Goal: Task Accomplishment & Management: Use online tool/utility

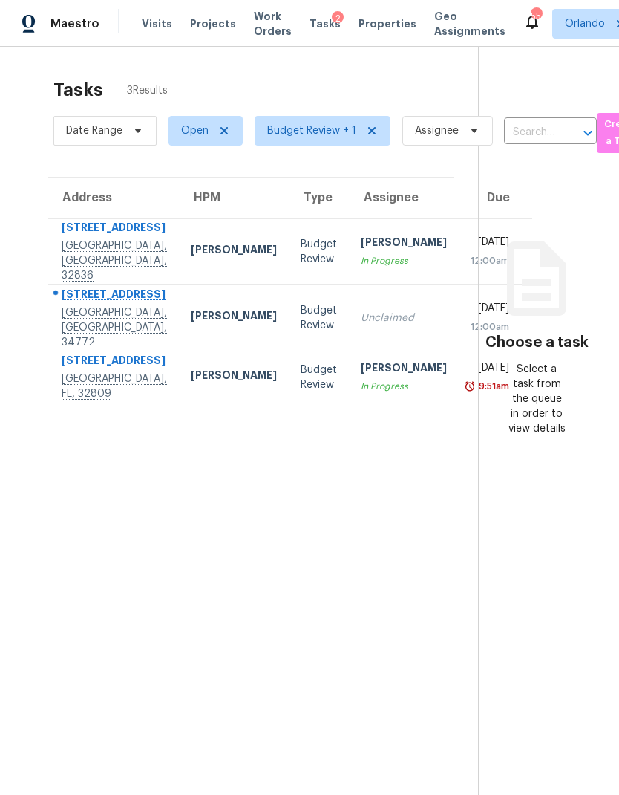
click at [110, 371] on div "843 Forester Ave" at bounding box center [114, 362] width 105 height 19
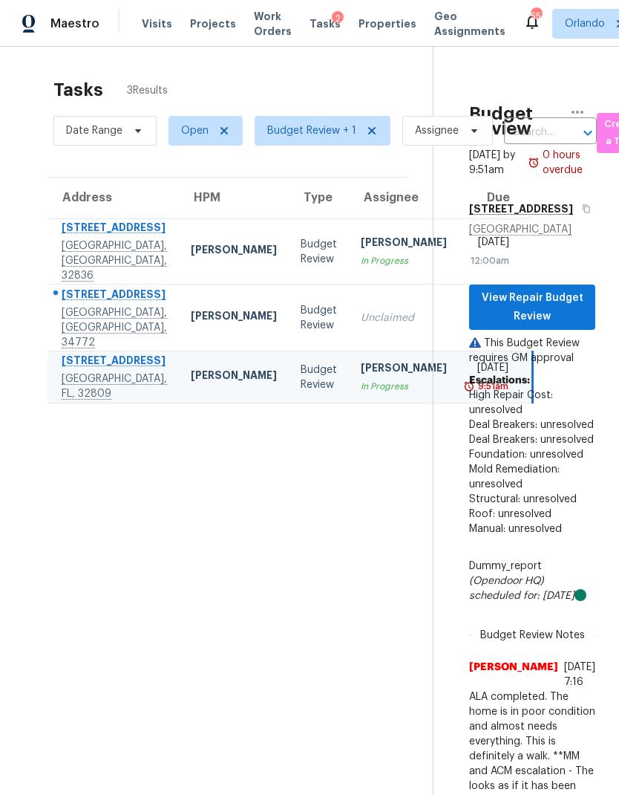
click at [191, 249] on div "Samuel Rivera" at bounding box center [234, 251] width 86 height 19
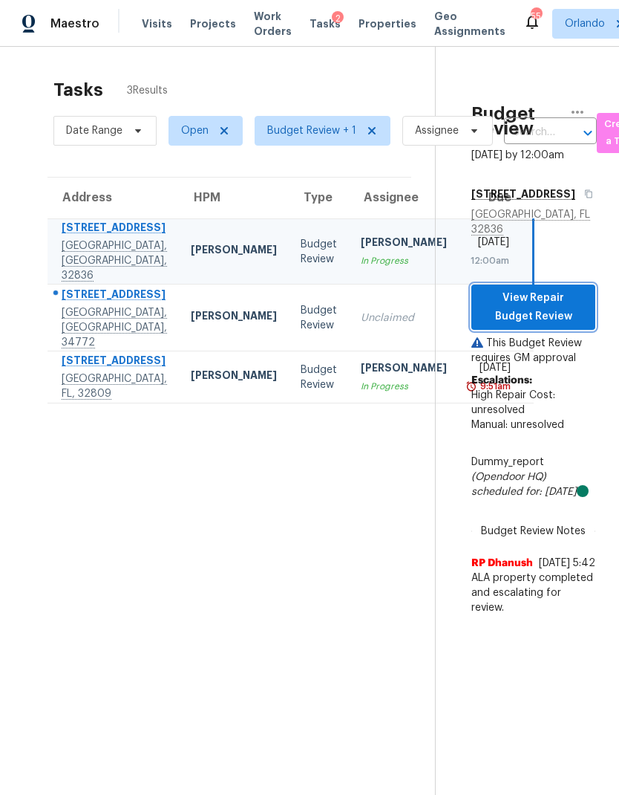
click at [584, 318] on button "View Repair Budget Review" at bounding box center [534, 306] width 124 height 45
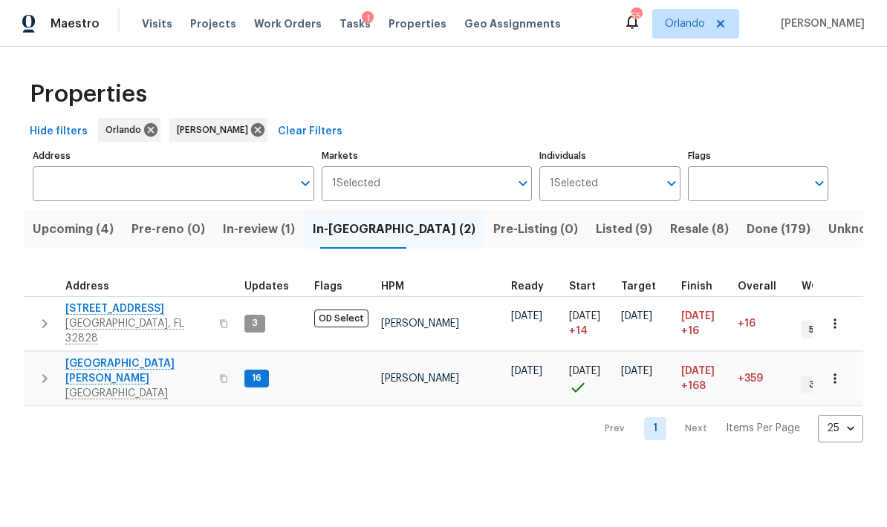
click at [670, 227] on span "Resale (8)" at bounding box center [699, 229] width 59 height 21
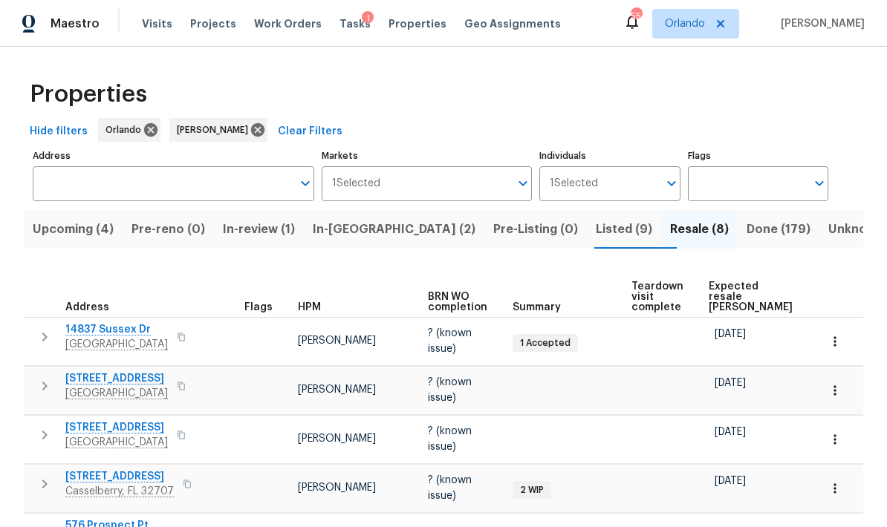
click at [596, 219] on span "Listed (9)" at bounding box center [624, 229] width 56 height 21
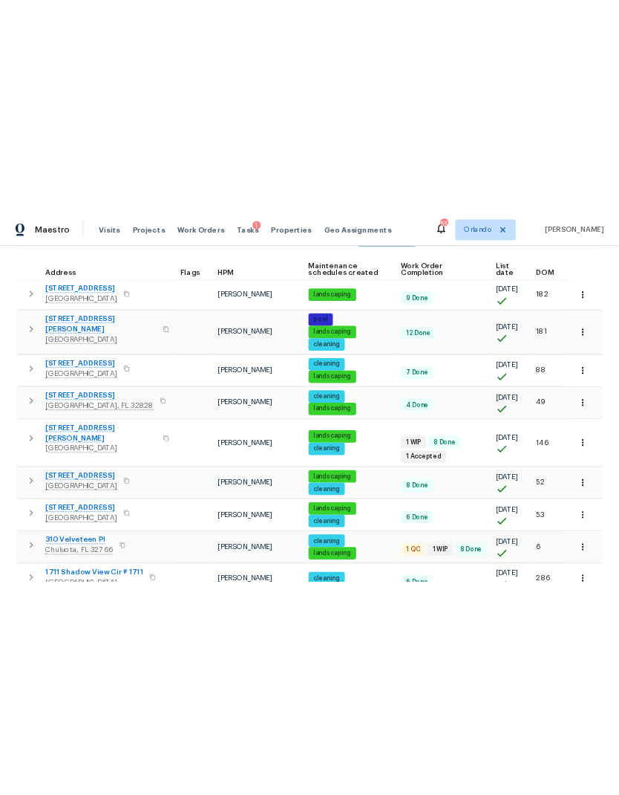
scroll to position [200, 0]
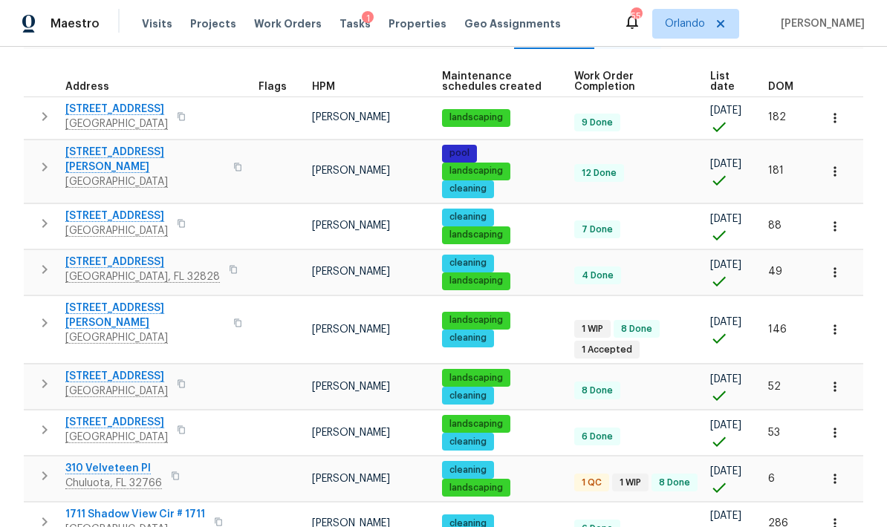
click at [122, 461] on span "310 Velveteen Pl" at bounding box center [113, 468] width 97 height 15
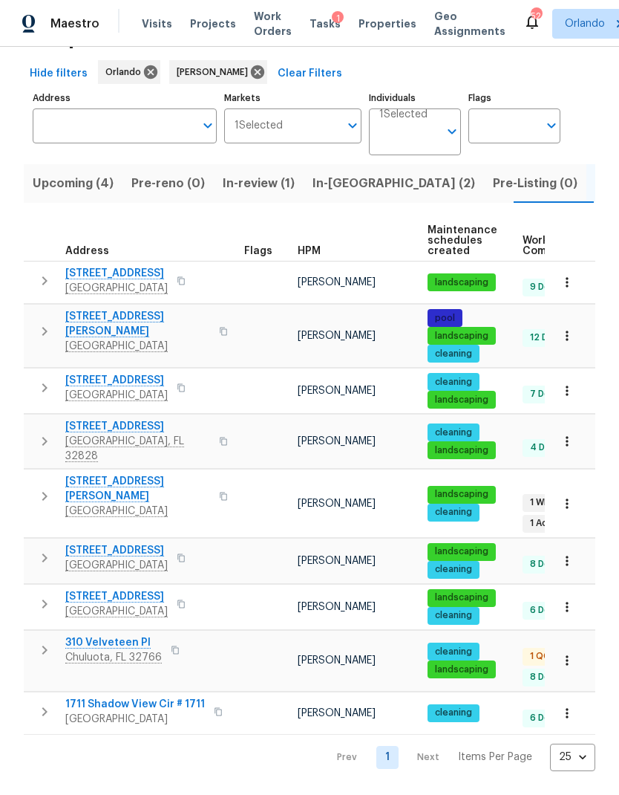
scroll to position [0, 0]
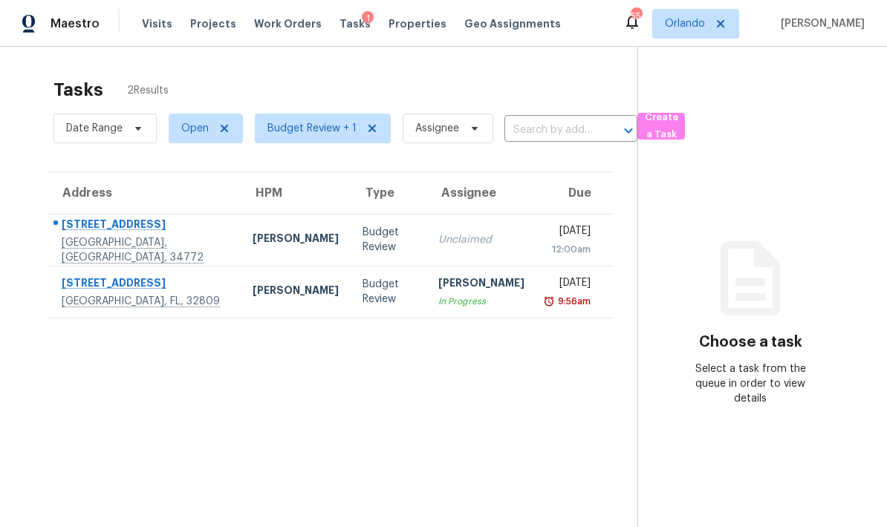
click at [157, 232] on div "5026 E Fountainwood Dr" at bounding box center [145, 226] width 167 height 19
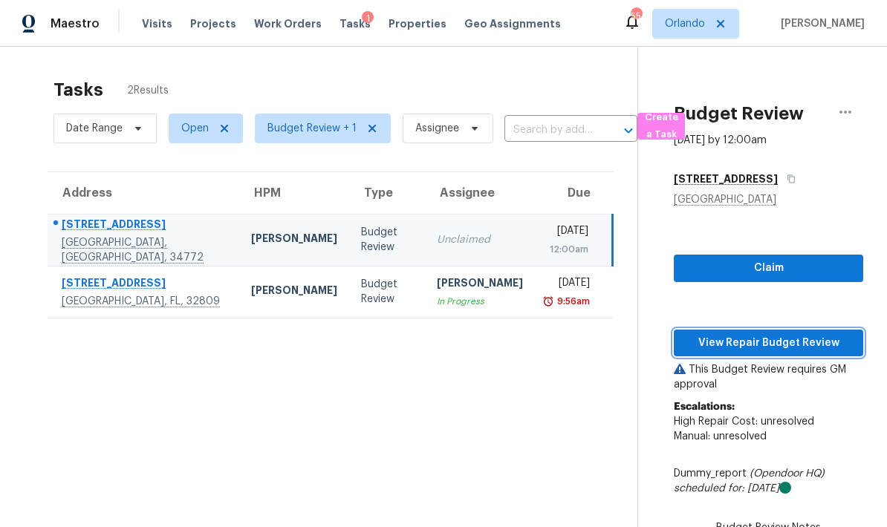
click at [823, 341] on span "View Repair Budget Review" at bounding box center [768, 343] width 166 height 19
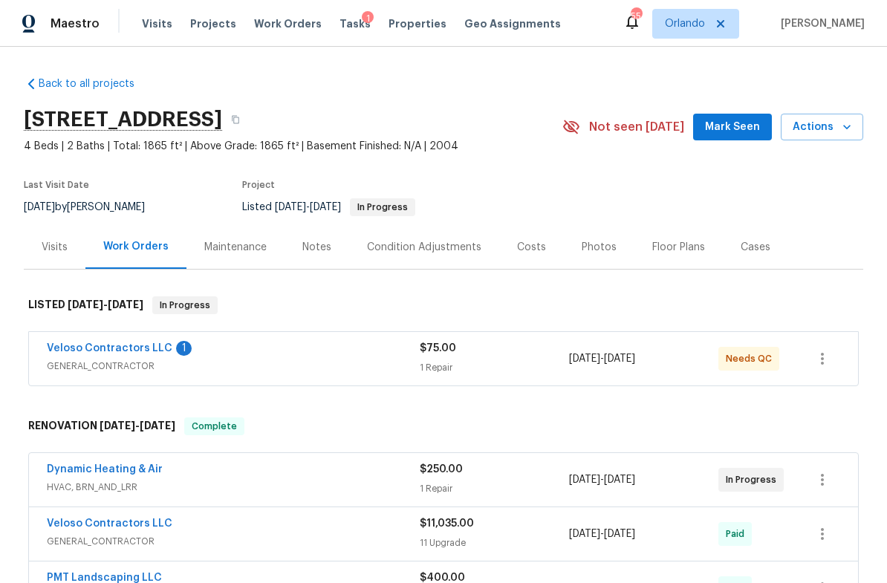
click at [154, 349] on link "Veloso Contractors LLC" at bounding box center [110, 348] width 126 height 10
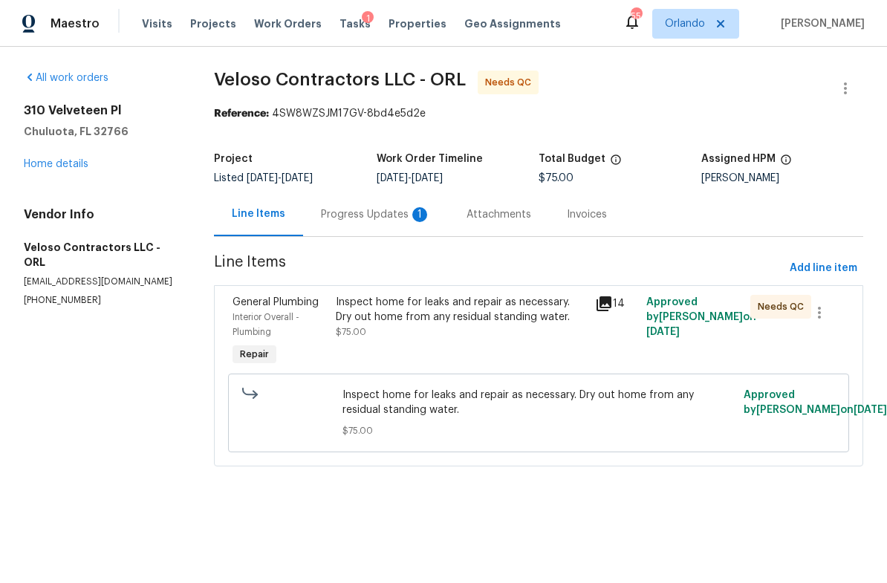
click at [408, 211] on div "Progress Updates 1" at bounding box center [376, 214] width 110 height 15
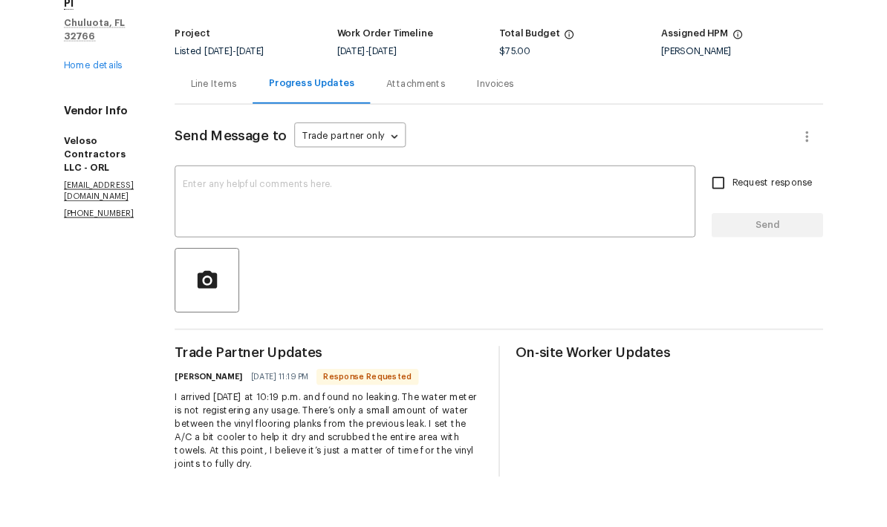
scroll to position [36, 0]
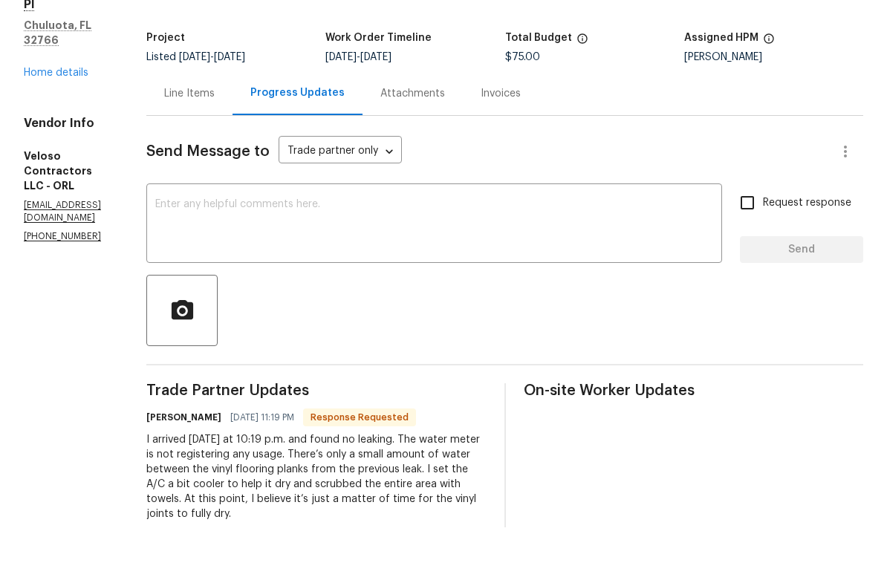
click at [460, 255] on textarea at bounding box center [434, 281] width 558 height 52
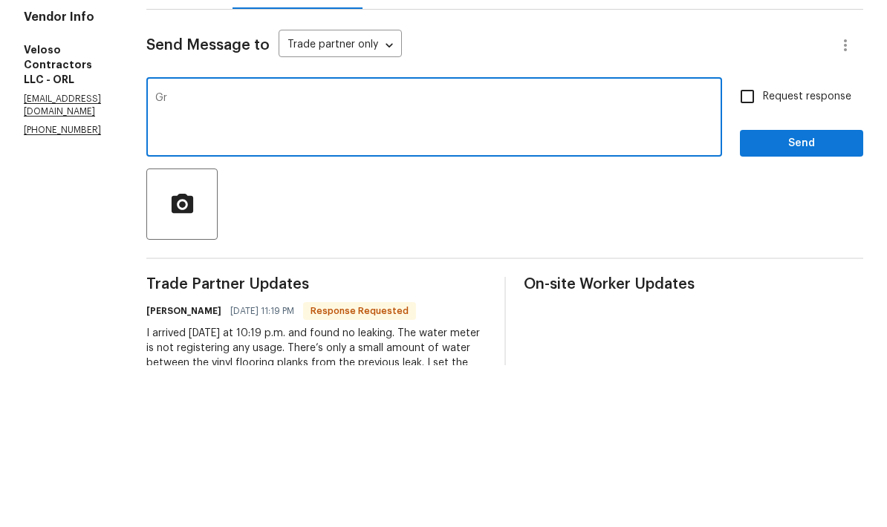
type textarea "G"
type textarea "Thank you!"
click at [815, 296] on span "Send" at bounding box center [802, 305] width 100 height 19
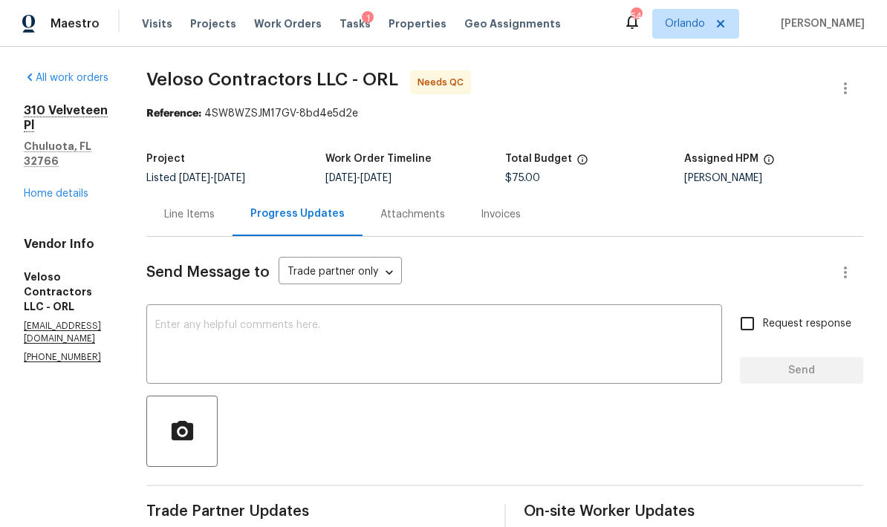
scroll to position [0, 0]
click at [59, 189] on link "Home details" at bounding box center [56, 194] width 65 height 10
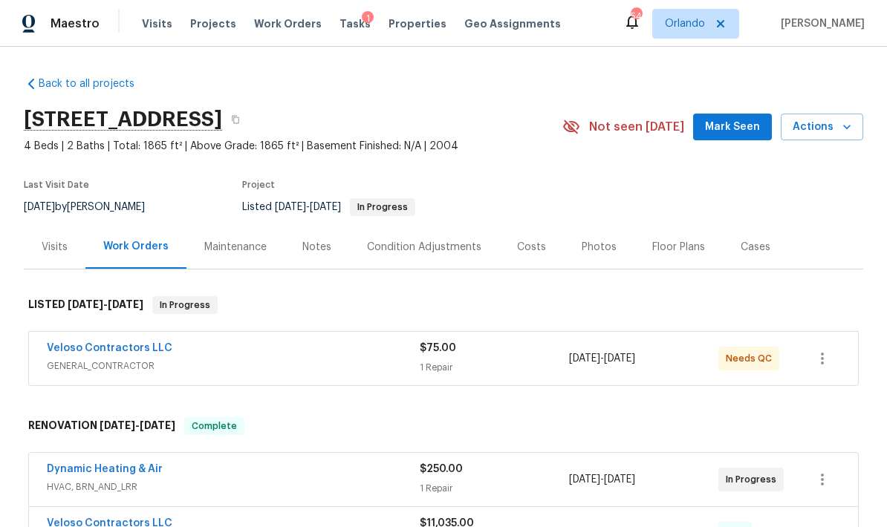
click at [147, 343] on link "Veloso Contractors LLC" at bounding box center [110, 348] width 126 height 10
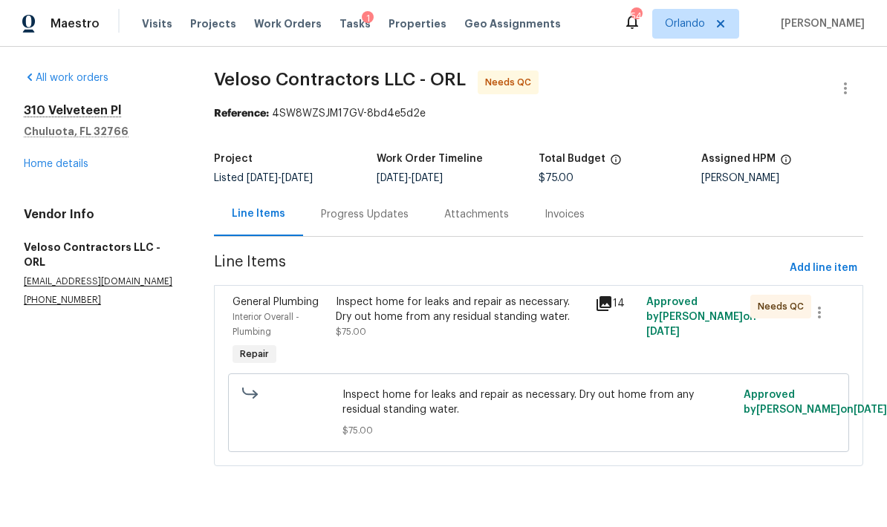
click at [466, 303] on div "Inspect home for leaks and repair as necessary. Dry out home from any residual …" at bounding box center [461, 310] width 250 height 30
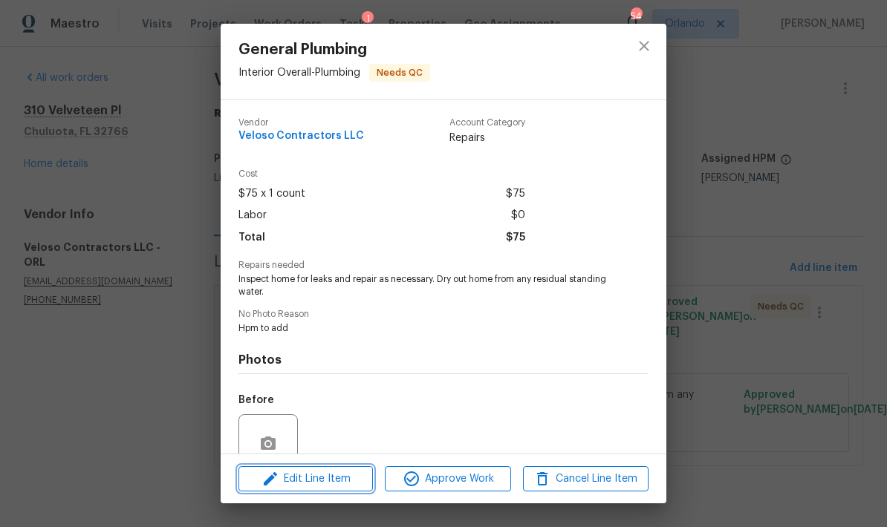
click at [337, 483] on span "Edit Line Item" at bounding box center [306, 479] width 126 height 19
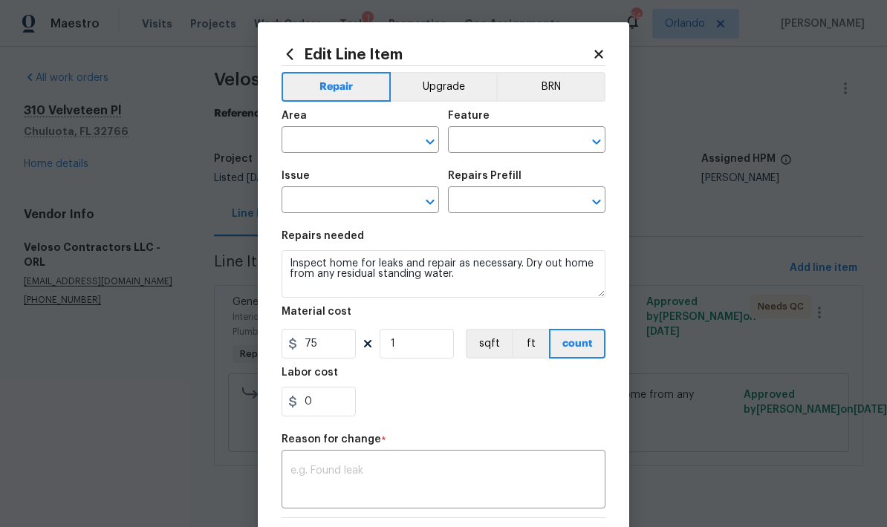
type input "Interior Overall"
type input "Plumbing"
type input "General Plumbing"
type input "Water Supply Line 1/2'' Replacement Pex $4.47"
click at [336, 348] on input "75" at bounding box center [318, 344] width 74 height 30
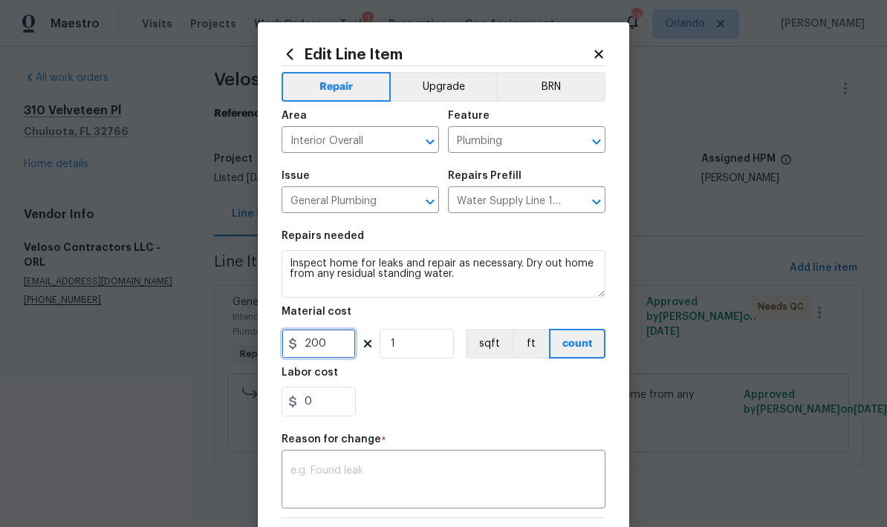
type input "200"
click at [388, 471] on textarea at bounding box center [443, 481] width 306 height 31
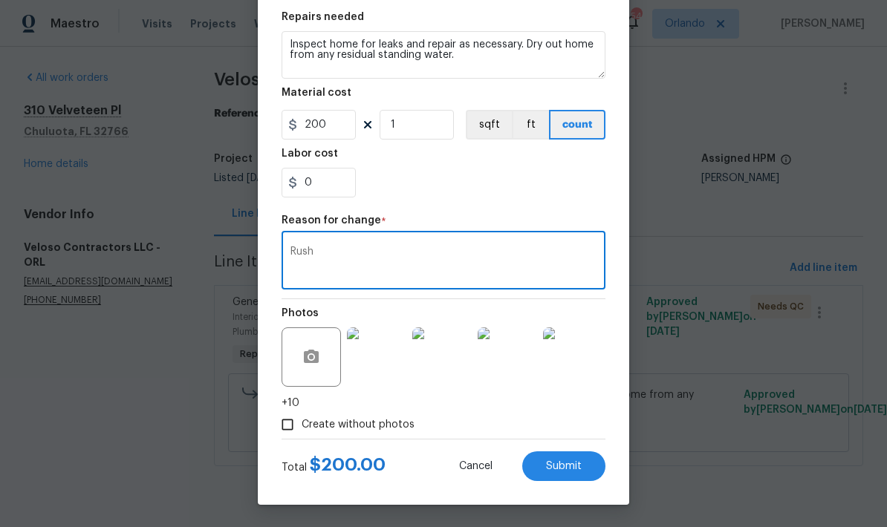
scroll to position [222, 0]
type textarea "Rush"
click at [576, 472] on span "Submit" at bounding box center [564, 466] width 36 height 11
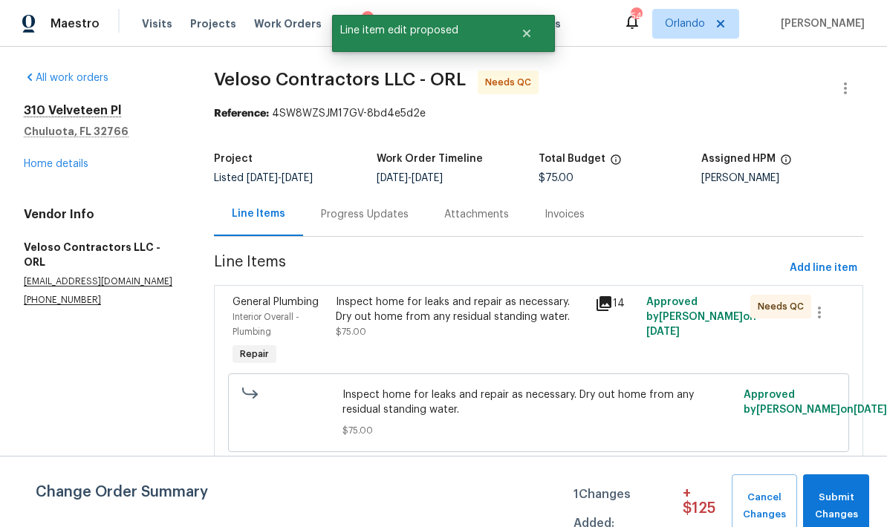
scroll to position [0, 0]
click at [839, 506] on span "Submit Changes" at bounding box center [835, 506] width 51 height 34
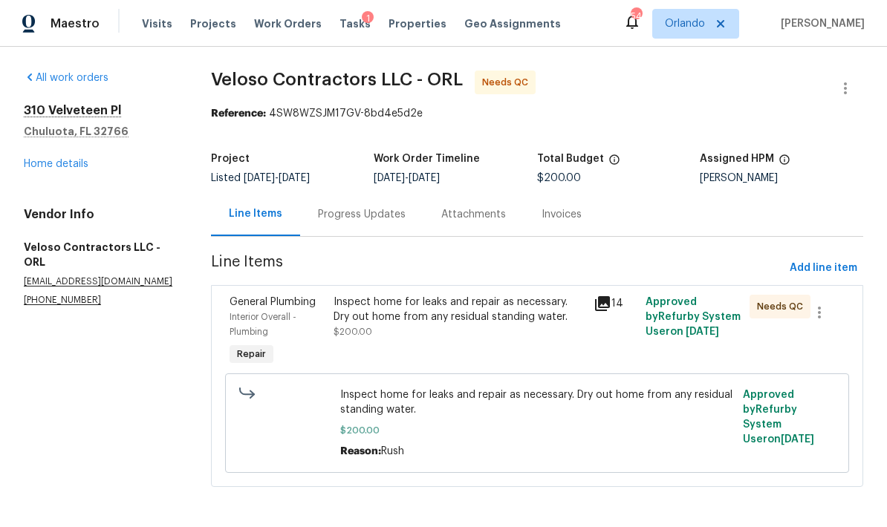
click at [65, 166] on link "Home details" at bounding box center [56, 164] width 65 height 10
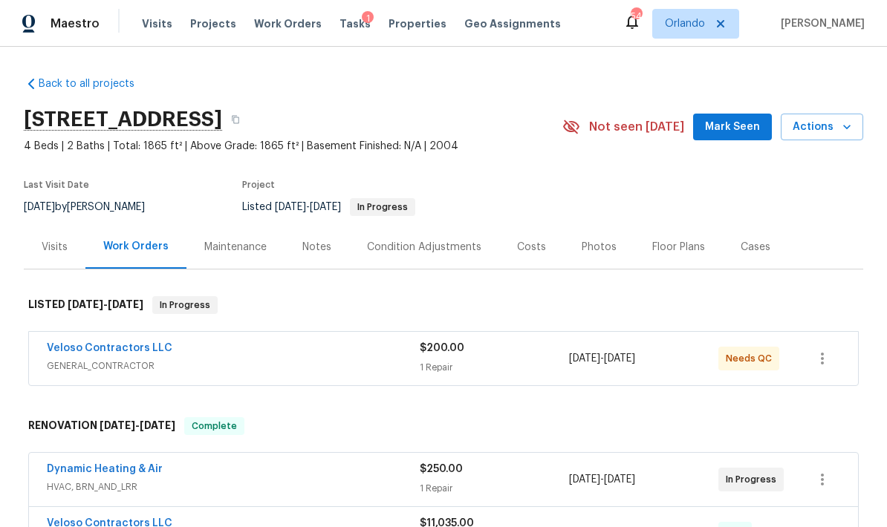
click at [736, 121] on span "Mark Seen" at bounding box center [732, 127] width 55 height 19
click at [140, 351] on link "Veloso Contractors LLC" at bounding box center [110, 348] width 126 height 10
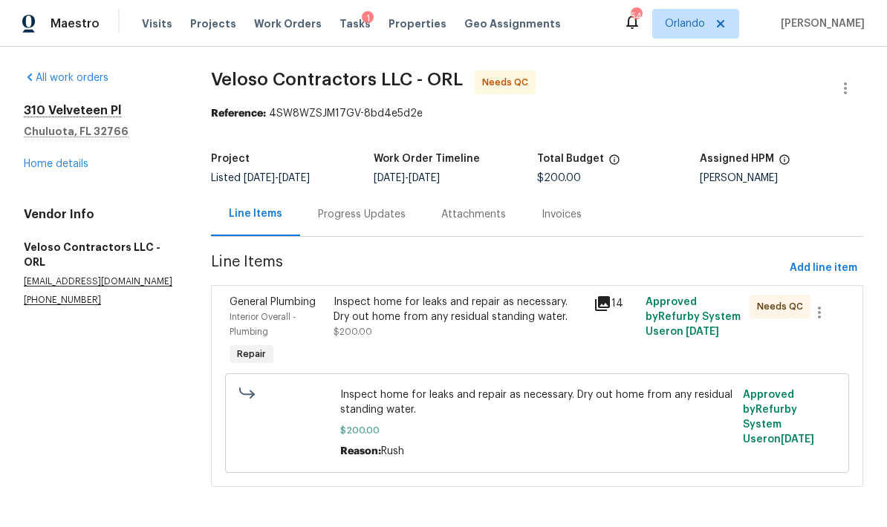
click at [487, 304] on div "Inspect home for leaks and repair as necessary. Dry out home from any residual …" at bounding box center [458, 310] width 251 height 30
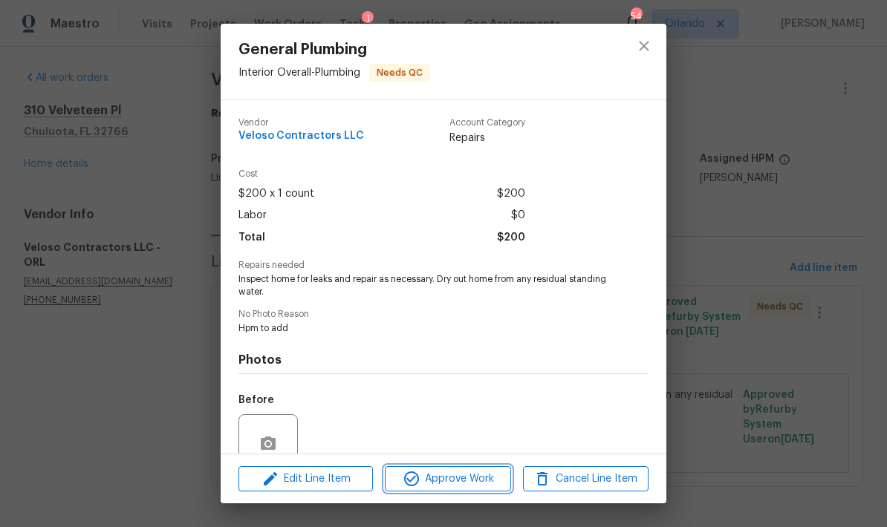
click at [484, 483] on span "Approve Work" at bounding box center [447, 479] width 117 height 19
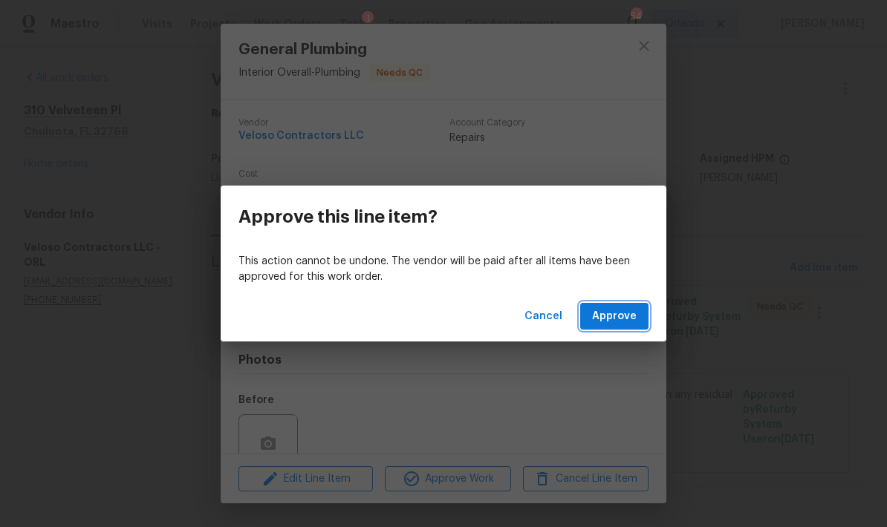
click at [633, 322] on span "Approve" at bounding box center [614, 316] width 45 height 19
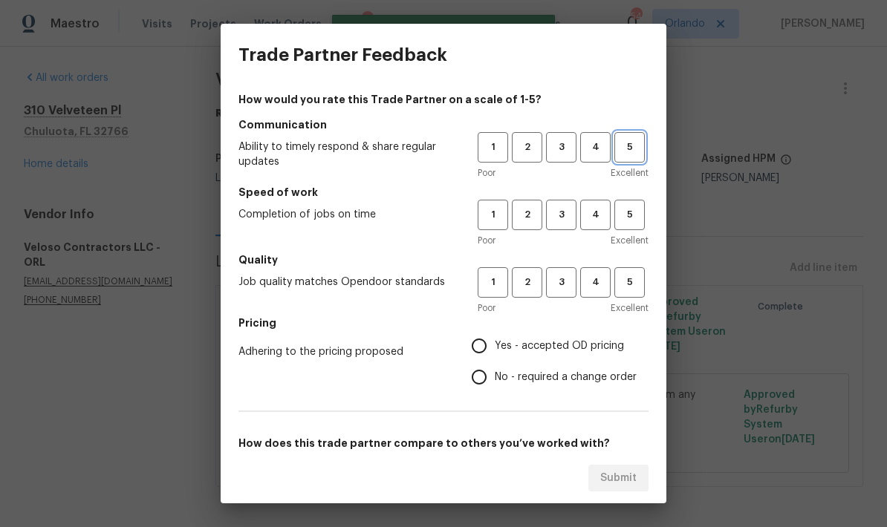
click at [632, 154] on span "5" at bounding box center [629, 147] width 27 height 17
click at [631, 214] on span "5" at bounding box center [629, 214] width 27 height 17
click at [639, 275] on span "5" at bounding box center [629, 282] width 27 height 17
click at [484, 345] on input "Yes - accepted OD pricing" at bounding box center [478, 345] width 31 height 31
radio input "true"
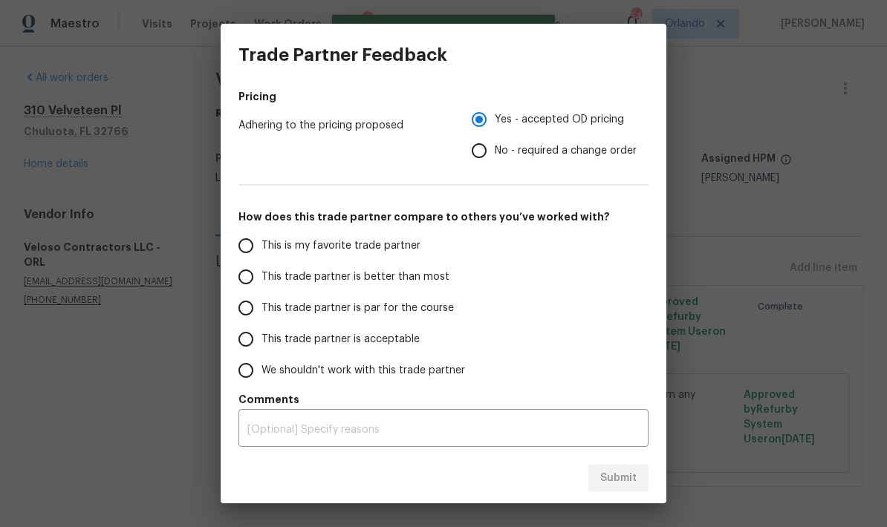
scroll to position [227, 0]
click at [249, 245] on input "This is my favorite trade partner" at bounding box center [245, 245] width 31 height 31
click at [634, 481] on span "Submit" at bounding box center [618, 478] width 36 height 19
radio input "true"
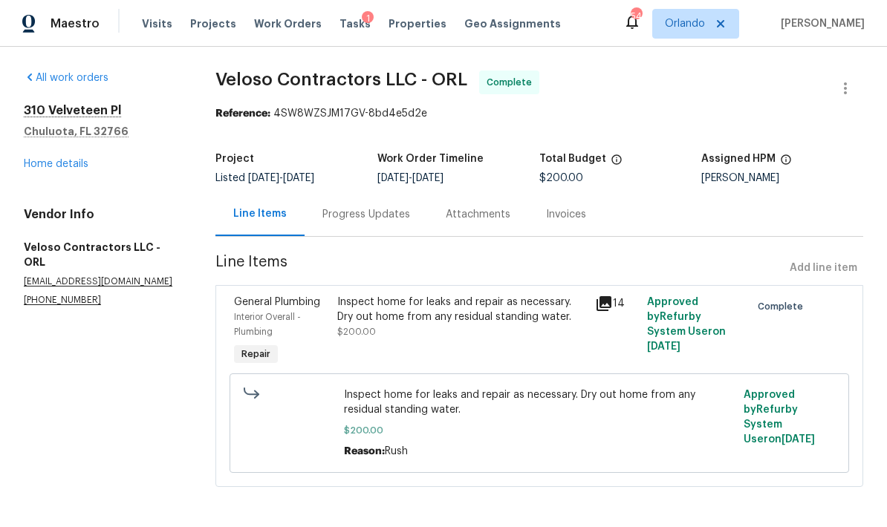
click at [59, 162] on link "Home details" at bounding box center [56, 164] width 65 height 10
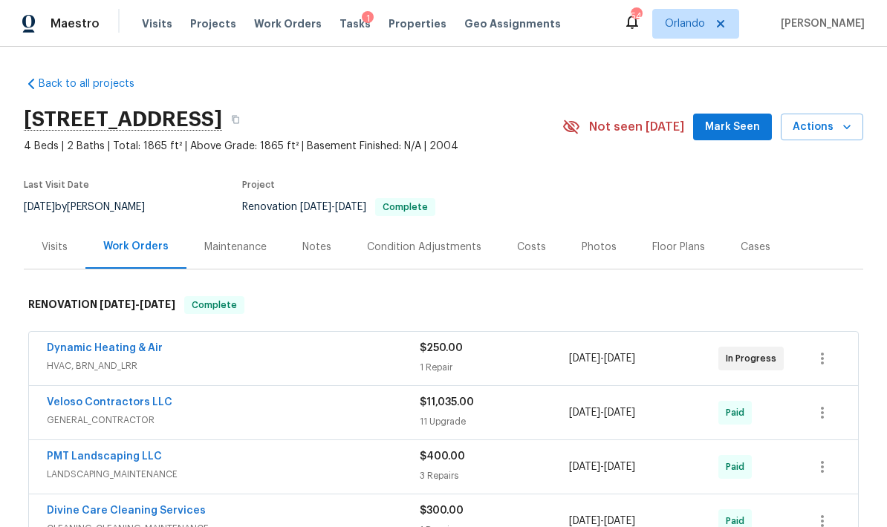
click at [740, 133] on span "Mark Seen" at bounding box center [732, 127] width 55 height 19
